Goal: Task Accomplishment & Management: Manage account settings

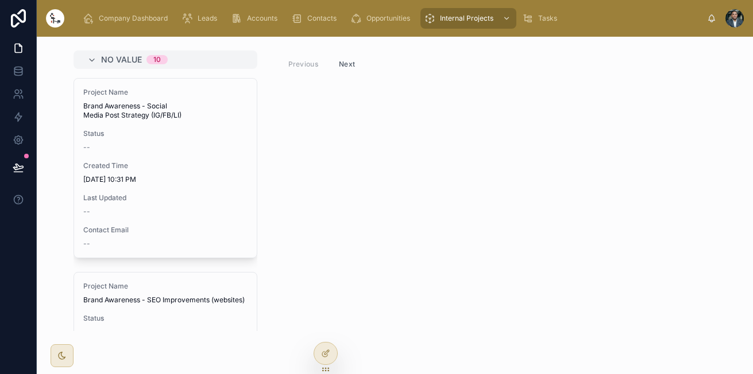
click at [737, 11] on div at bounding box center [734, 18] width 18 height 18
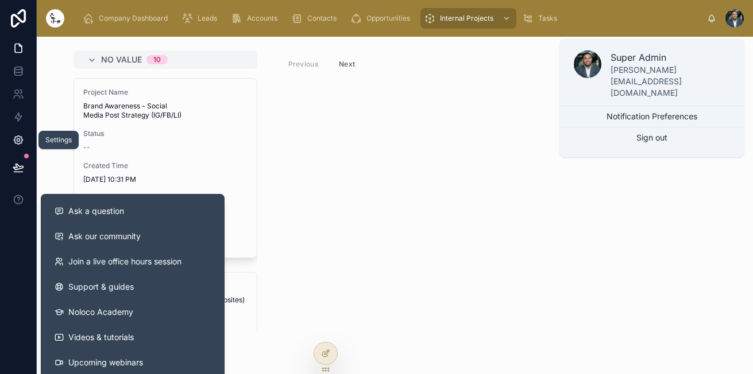
click at [21, 137] on icon at bounding box center [18, 140] width 9 height 9
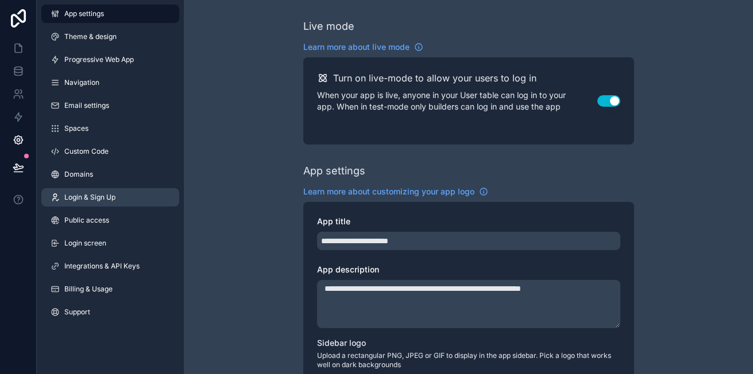
click at [149, 198] on link "Login & Sign Up" at bounding box center [110, 197] width 138 height 18
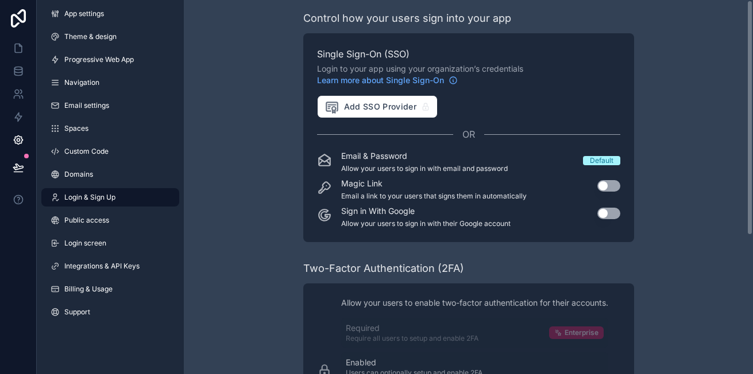
click at [752, 137] on div "Control how your users sign into your app Single Sign-On (SSO) Login to your ap…" at bounding box center [468, 187] width 569 height 374
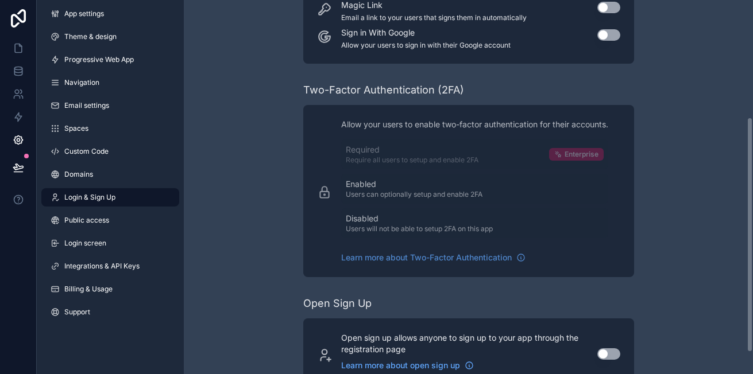
scroll to position [191, 0]
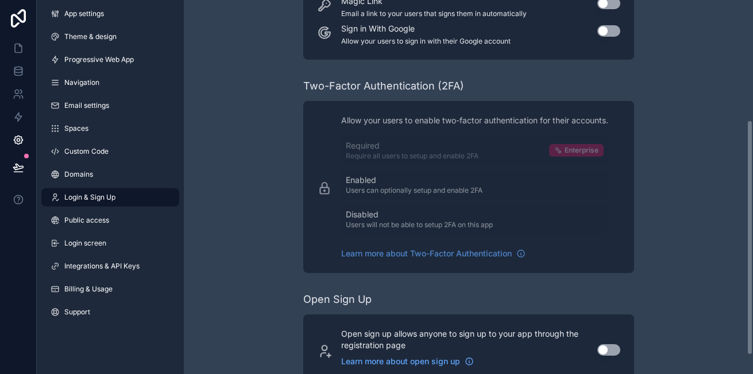
drag, startPoint x: 751, startPoint y: 214, endPoint x: 752, endPoint y: 329, distance: 115.4
click at [752, 328] on html "App settings Theme & design Progressive Web App Navigation Email settings Space…" at bounding box center [376, 187] width 753 height 374
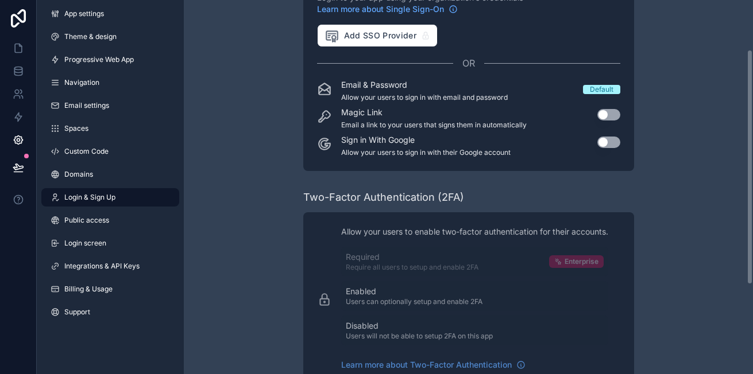
scroll to position [82, 0]
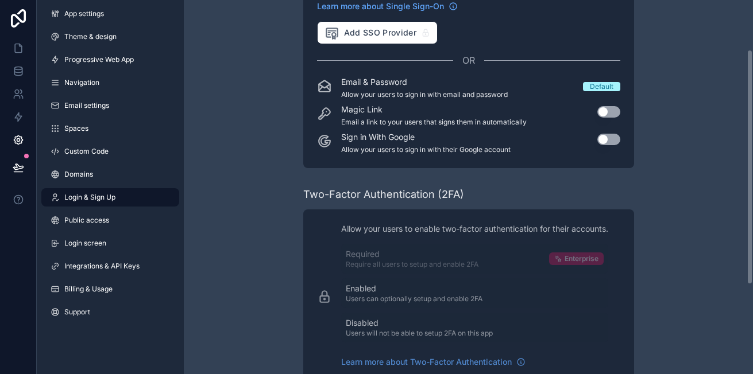
drag, startPoint x: 750, startPoint y: 210, endPoint x: 754, endPoint y: 139, distance: 70.7
click at [752, 139] on html "App settings Theme & design Progressive Web App Navigation Email settings Space…" at bounding box center [376, 187] width 753 height 374
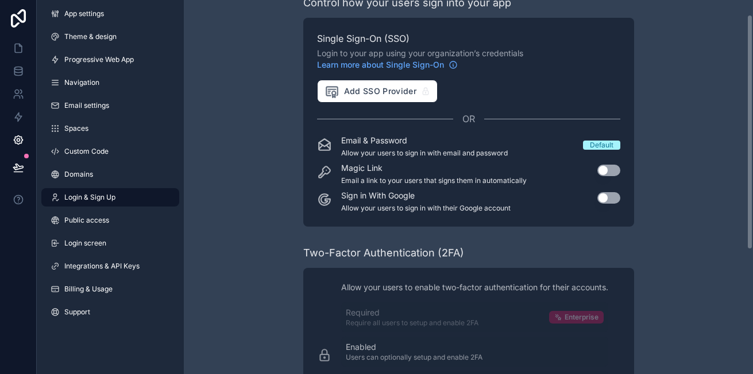
scroll to position [0, 0]
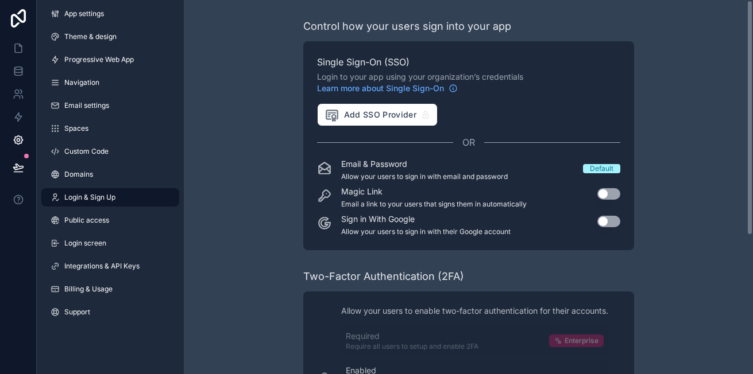
drag, startPoint x: 752, startPoint y: 139, endPoint x: 755, endPoint y: 35, distance: 104.0
click at [752, 35] on html "App settings Theme & design Progressive Web App Navigation Email settings Space…" at bounding box center [376, 187] width 753 height 374
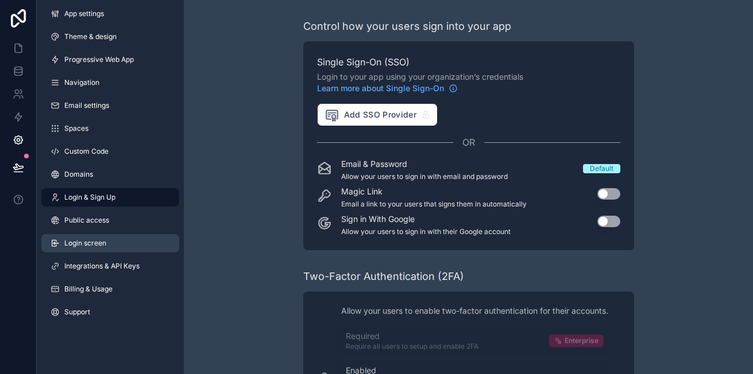
click at [94, 243] on span "Login screen" at bounding box center [85, 243] width 42 height 9
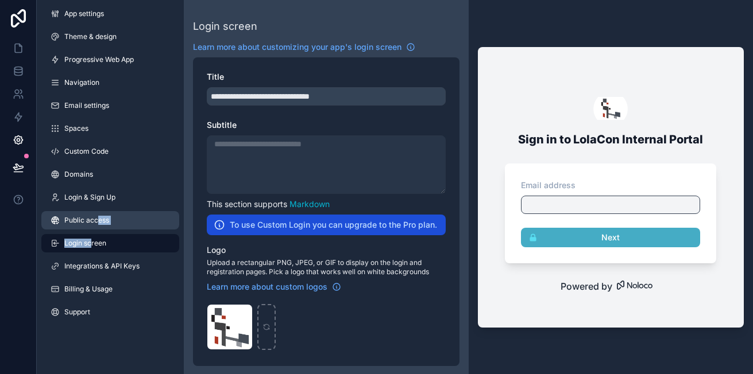
drag, startPoint x: 90, startPoint y: 230, endPoint x: 97, endPoint y: 219, distance: 12.9
click at [97, 219] on div "App settings Theme & design Progressive Web App Navigation Email settings Space…" at bounding box center [110, 165] width 147 height 331
click at [97, 219] on span "Public access" at bounding box center [86, 220] width 45 height 9
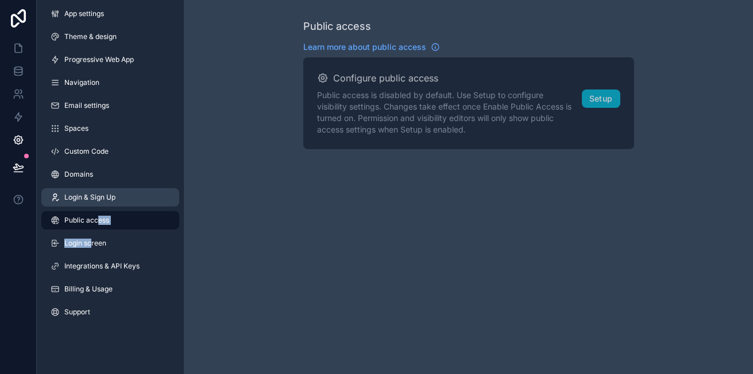
click at [95, 198] on span "Login & Sign Up" at bounding box center [89, 197] width 51 height 9
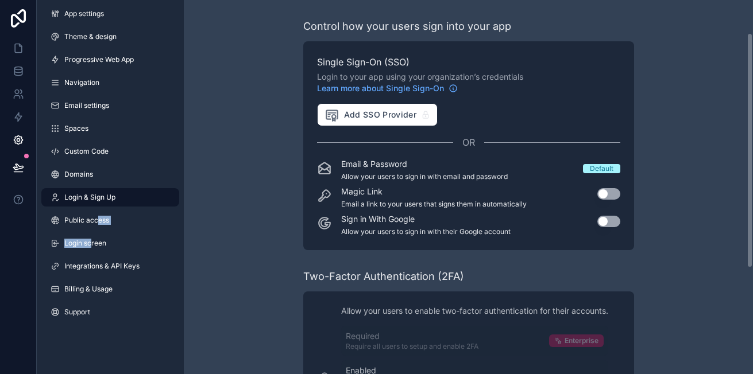
drag, startPoint x: 753, startPoint y: 101, endPoint x: 752, endPoint y: 9, distance: 91.9
click at [752, 9] on html "App settings Theme & design Progressive Web App Navigation Email settings Space…" at bounding box center [376, 187] width 753 height 374
click at [436, 88] on span "Learn more about Single Sign-On" at bounding box center [380, 88] width 127 height 11
